Goal: Task Accomplishment & Management: Use online tool/utility

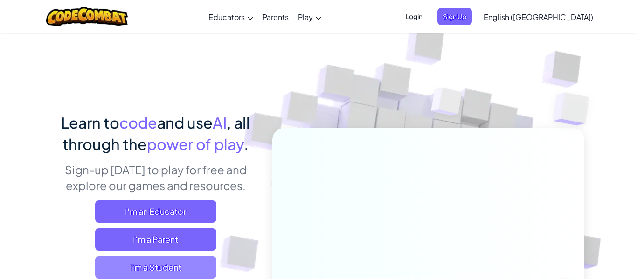
click at [182, 268] on span "I'm a Student" at bounding box center [155, 267] width 121 height 22
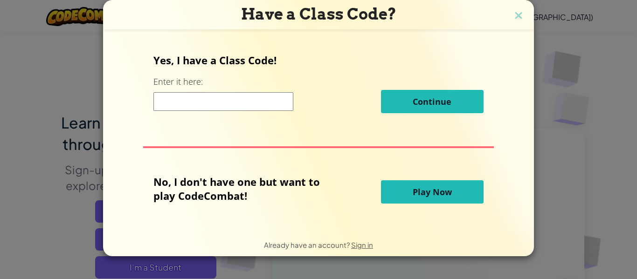
click at [455, 198] on button "Play Now" at bounding box center [432, 191] width 103 height 23
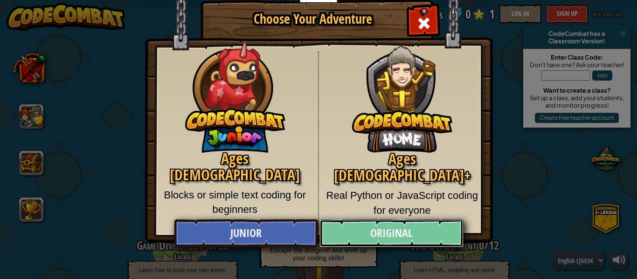
click at [406, 244] on link "Original" at bounding box center [391, 234] width 144 height 28
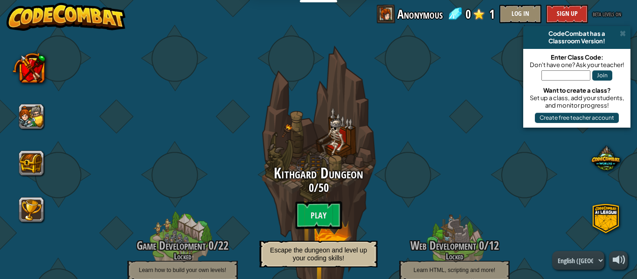
click at [319, 219] on btn "Play" at bounding box center [318, 215] width 47 height 28
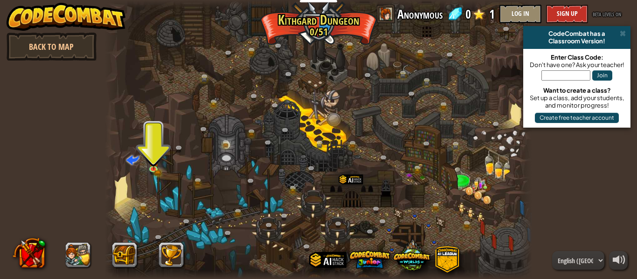
scroll to position [1, 0]
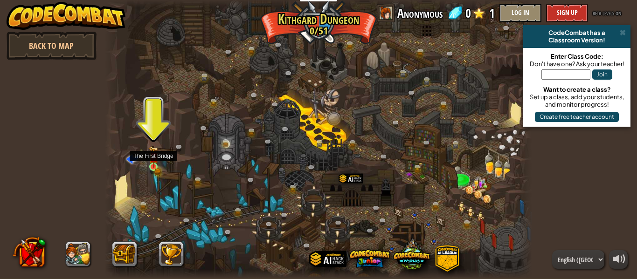
click at [152, 167] on img at bounding box center [154, 156] width 10 height 21
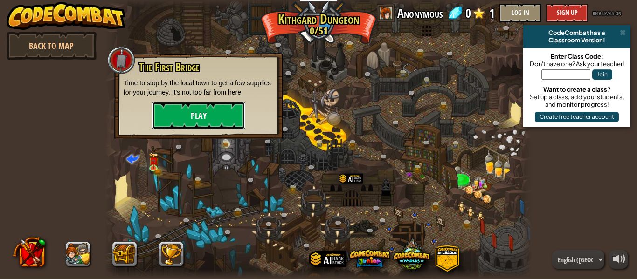
click at [225, 107] on button "Play" at bounding box center [198, 116] width 93 height 28
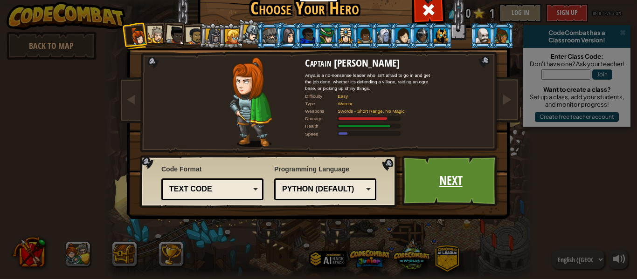
click at [443, 170] on link "Next" at bounding box center [450, 180] width 97 height 51
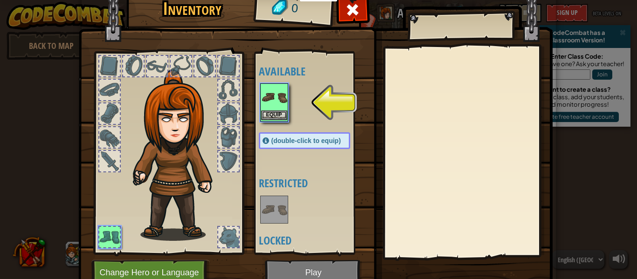
click at [270, 104] on img at bounding box center [274, 97] width 26 height 26
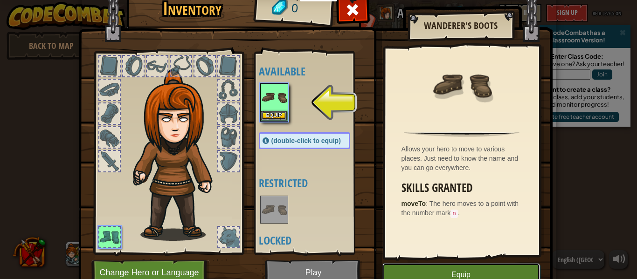
click at [457, 263] on button "Equip" at bounding box center [461, 274] width 158 height 23
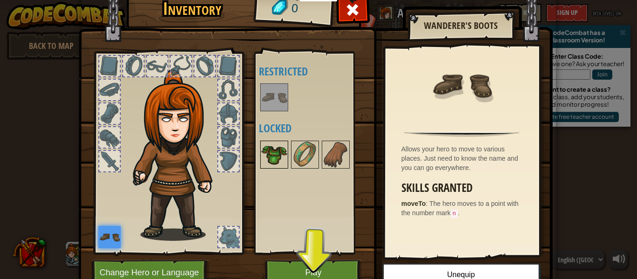
click at [269, 167] on img at bounding box center [274, 155] width 26 height 26
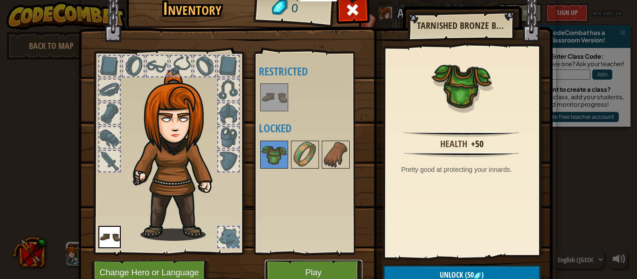
click at [318, 267] on button "Play" at bounding box center [313, 273] width 97 height 26
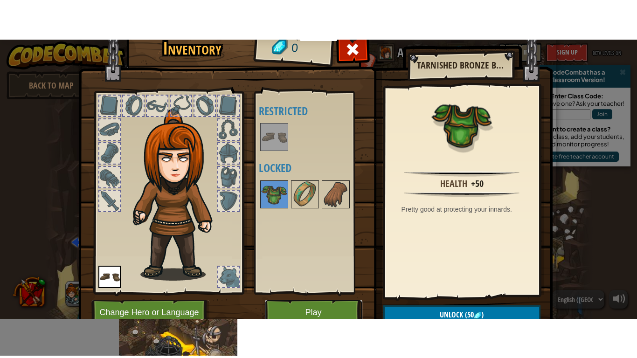
scroll to position [0, 0]
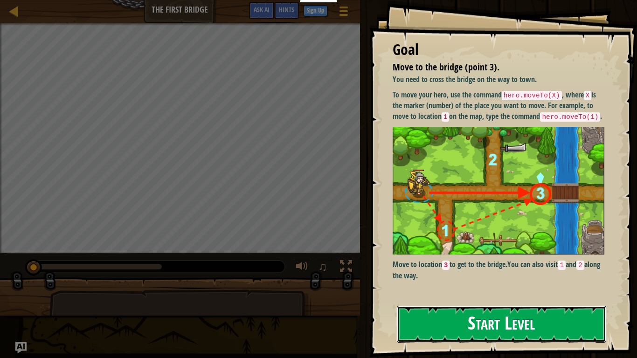
click at [539, 279] on button "Start Level" at bounding box center [501, 324] width 209 height 37
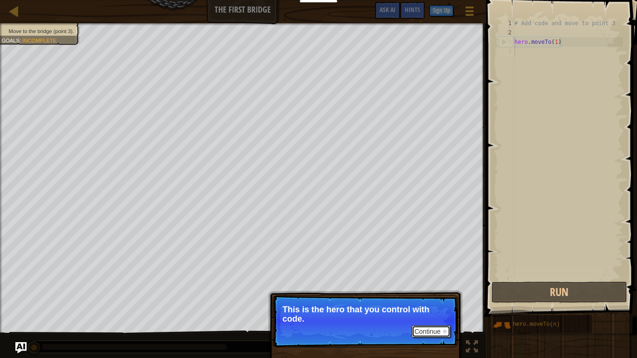
click at [436, 279] on button "Continue" at bounding box center [431, 331] width 39 height 12
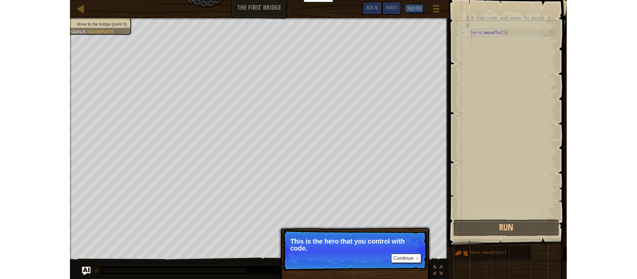
scroll to position [4, 0]
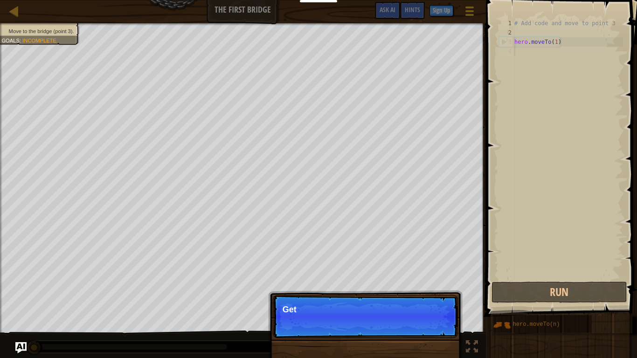
click at [436, 279] on p "Continue Get" at bounding box center [365, 316] width 185 height 43
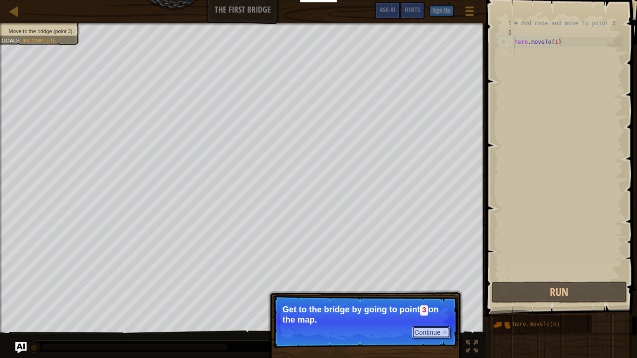
click at [450, 279] on button "Continue" at bounding box center [431, 332] width 39 height 12
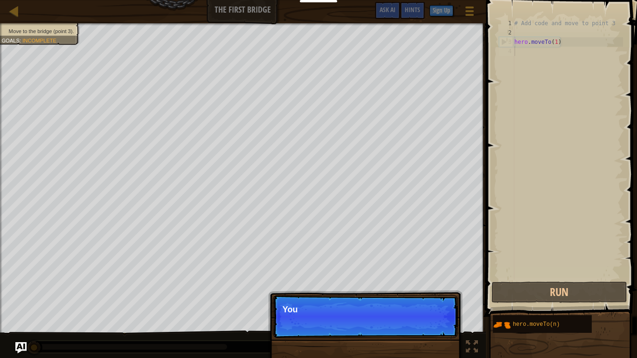
click at [453, 279] on p "Continue You" at bounding box center [365, 316] width 185 height 43
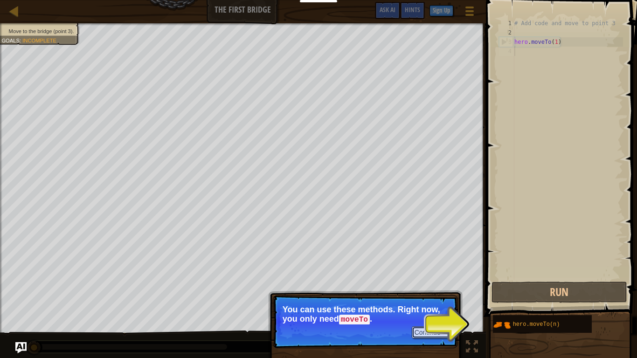
click at [450, 279] on button "Continue" at bounding box center [431, 332] width 39 height 12
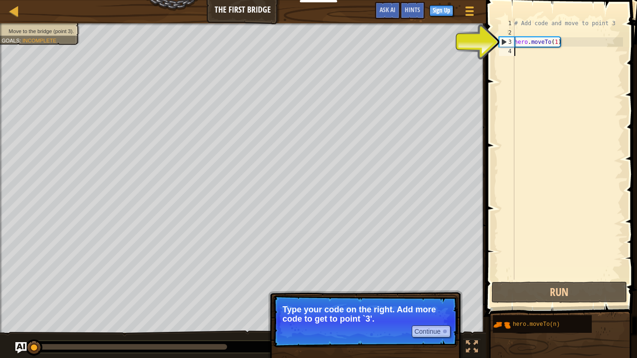
type textarea "hero.moveTo(1)"
click at [422, 279] on button "Continue" at bounding box center [431, 331] width 39 height 12
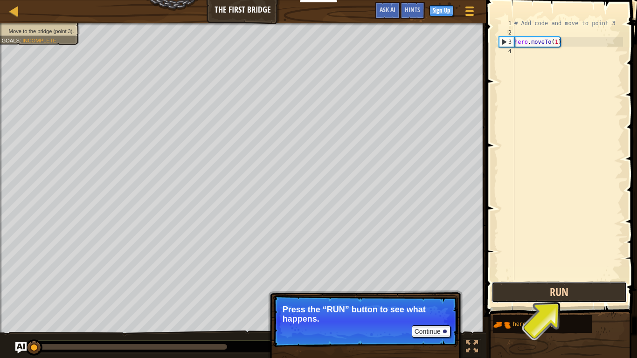
click at [532, 279] on button "Run" at bounding box center [559, 292] width 136 height 21
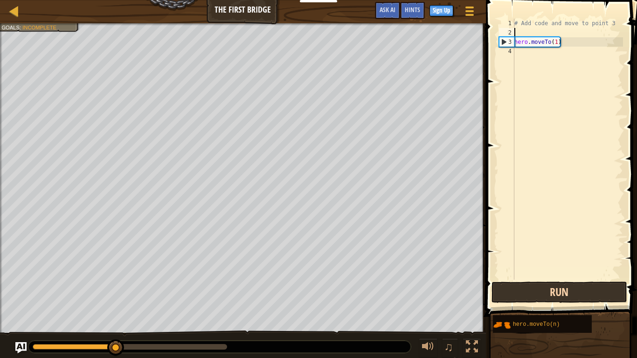
type textarea "# Add code and move to point 3"
type textarea "hero.moveTo(1)"
type textarea "# Add code and move to point 3"
click at [594, 279] on button "Run" at bounding box center [559, 292] width 136 height 21
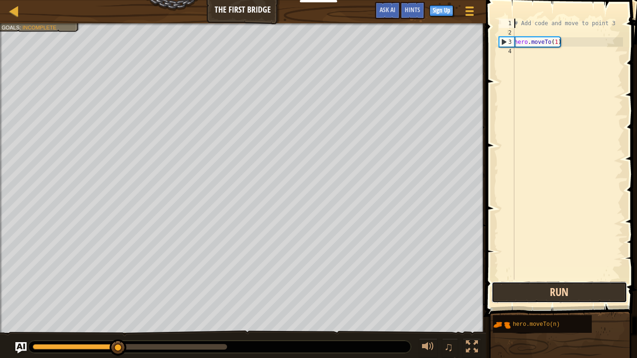
click at [599, 279] on button "Run" at bounding box center [559, 292] width 136 height 21
click at [607, 279] on button "Run" at bounding box center [559, 292] width 136 height 21
click at [601, 279] on button "Running" at bounding box center [559, 292] width 136 height 21
click at [606, 279] on button "Running" at bounding box center [559, 292] width 136 height 21
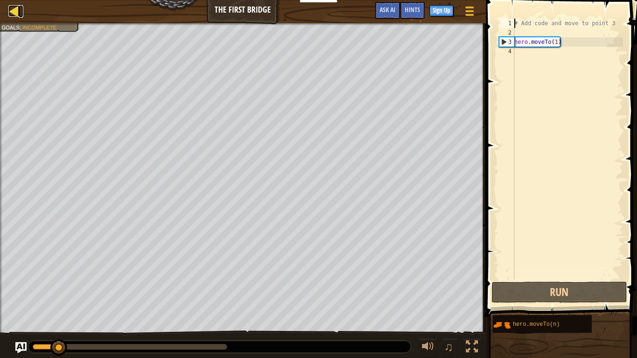
click at [10, 12] on div at bounding box center [14, 11] width 12 height 12
